Goal: Find specific page/section: Find specific page/section

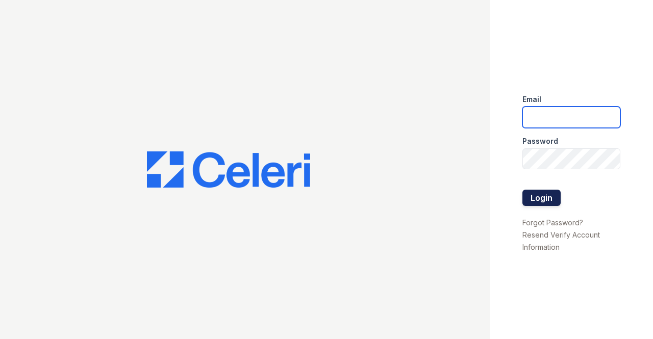
type input "[EMAIL_ADDRESS][DOMAIN_NAME]"
click at [541, 198] on button "Login" at bounding box center [541, 198] width 38 height 16
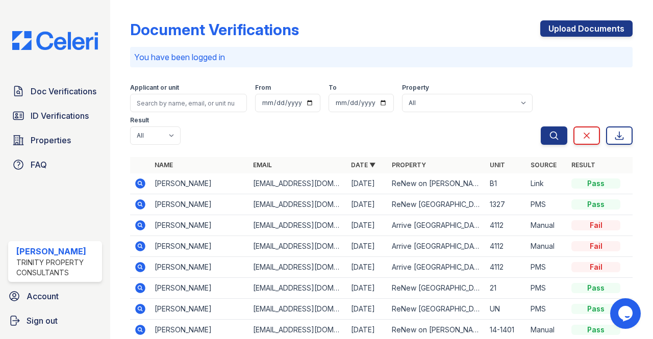
click at [143, 225] on icon at bounding box center [141, 225] width 10 height 10
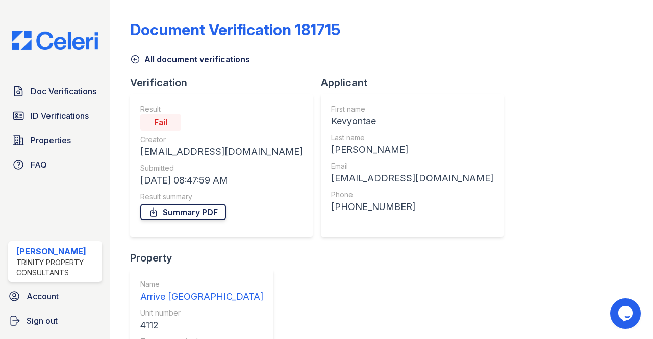
click at [169, 215] on link "Summary PDF" at bounding box center [183, 212] width 86 height 16
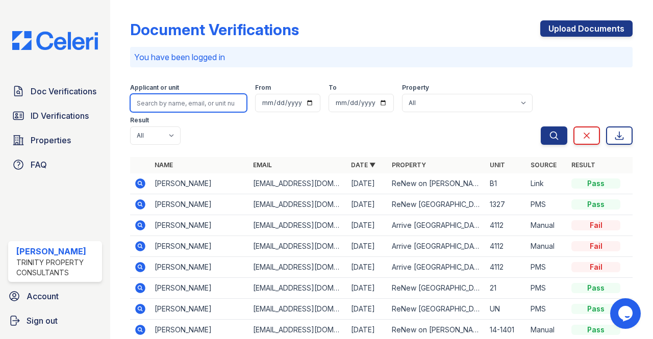
click at [155, 99] on input "search" at bounding box center [188, 103] width 117 height 18
type input "wade"
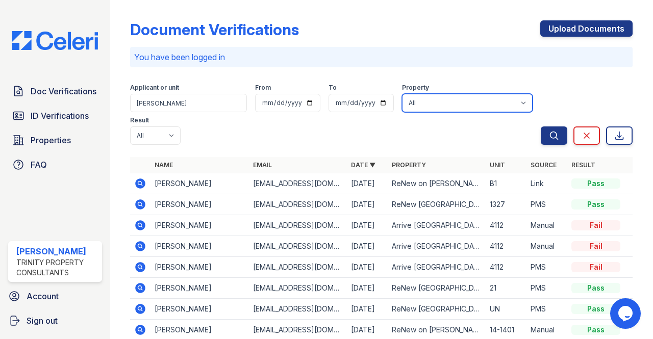
click at [418, 101] on select "All Arrive on University Arrive West End ReNew Bartlett Village ReNew Bartlett …" at bounding box center [467, 103] width 131 height 18
select select "59"
click at [402, 94] on select "All Arrive on University Arrive West End ReNew Bartlett Village ReNew Bartlett …" at bounding box center [467, 103] width 131 height 18
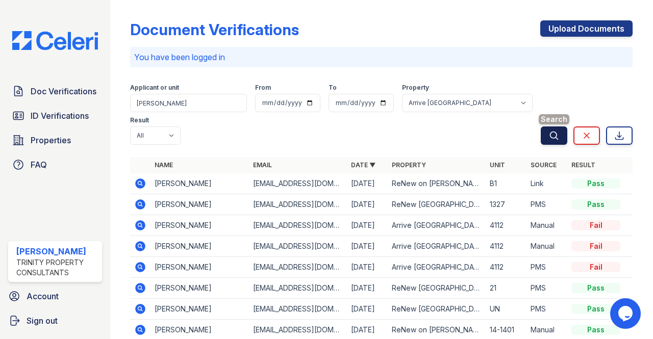
click at [549, 135] on icon "submit" at bounding box center [554, 136] width 10 height 10
